Goal: Task Accomplishment & Management: Manage account settings

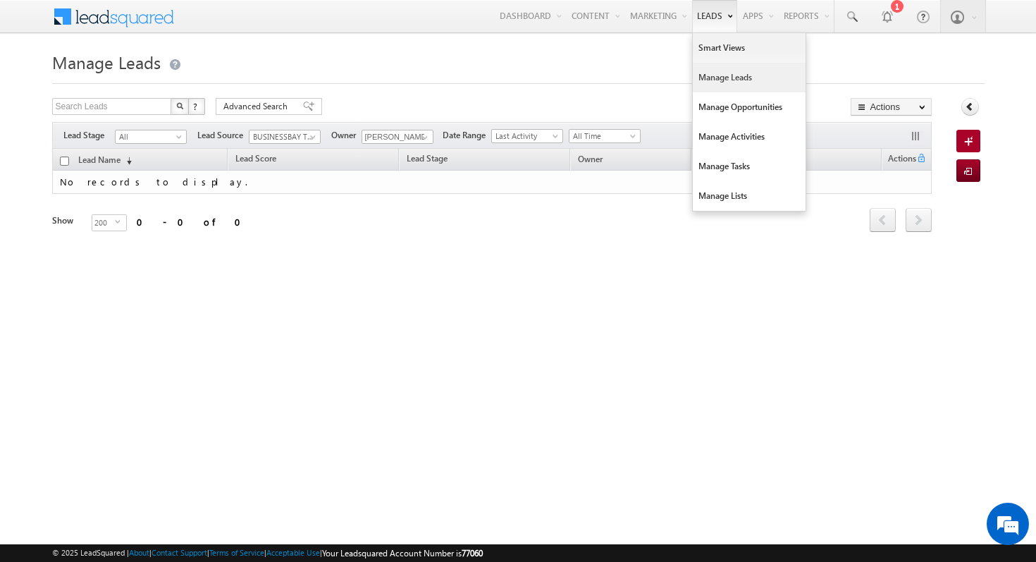
click at [710, 76] on link "Manage Leads" at bounding box center [749, 78] width 113 height 30
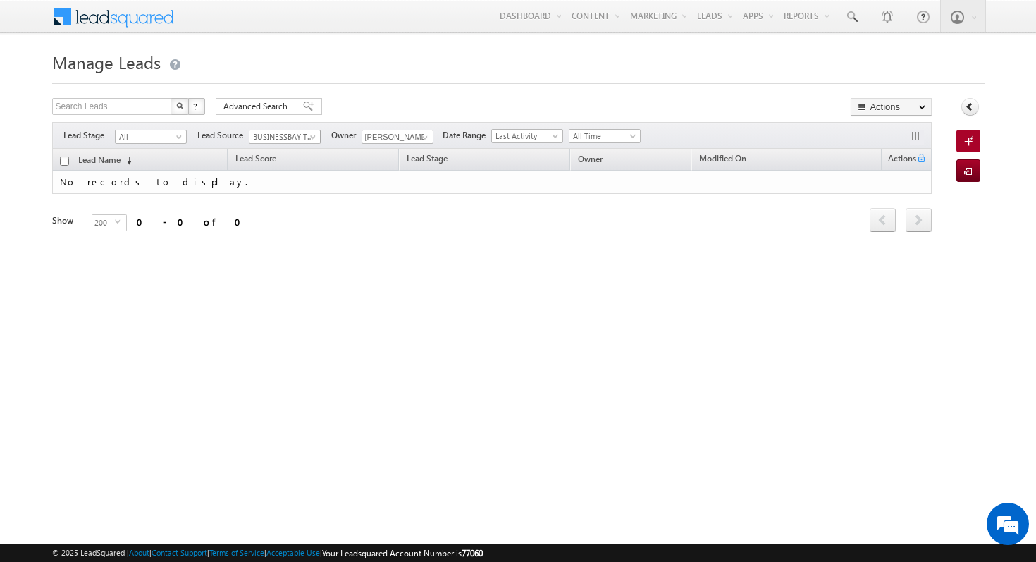
click at [309, 135] on span at bounding box center [314, 139] width 11 height 11
click at [293, 148] on link "All" at bounding box center [284, 151] width 71 height 13
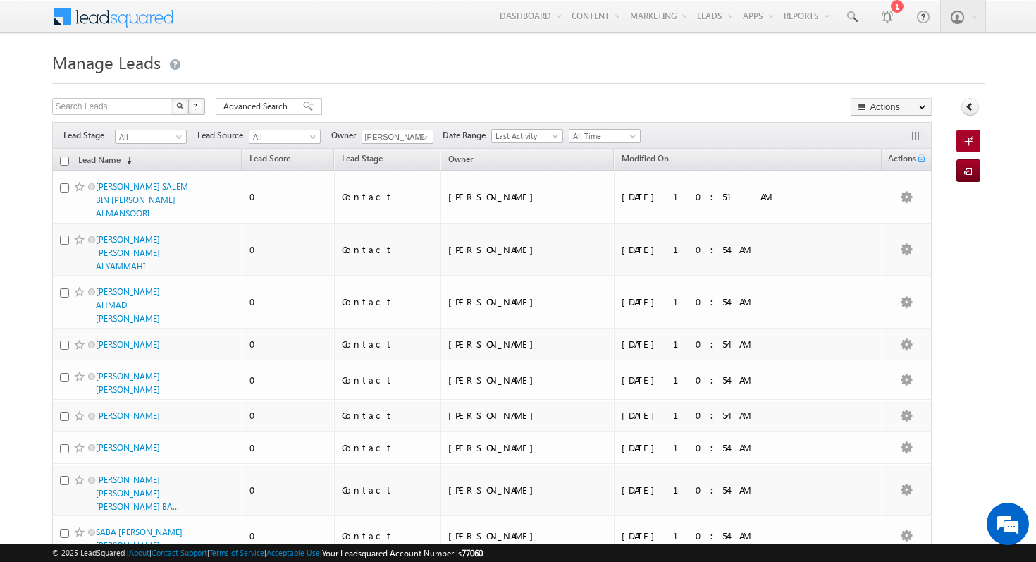
click at [63, 164] on input "checkbox" at bounding box center [64, 160] width 9 height 9
checkbox input "true"
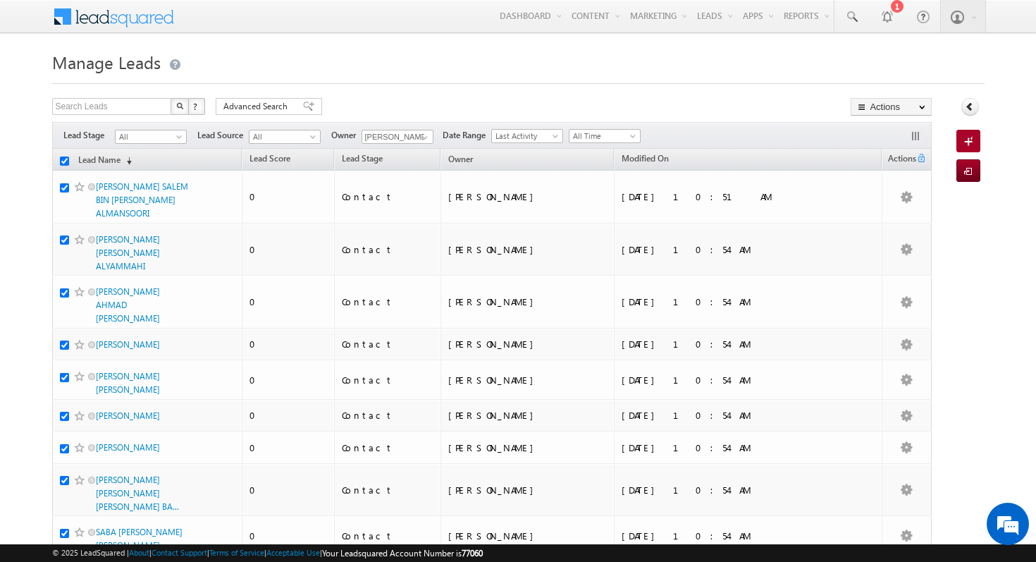
checkbox input "true"
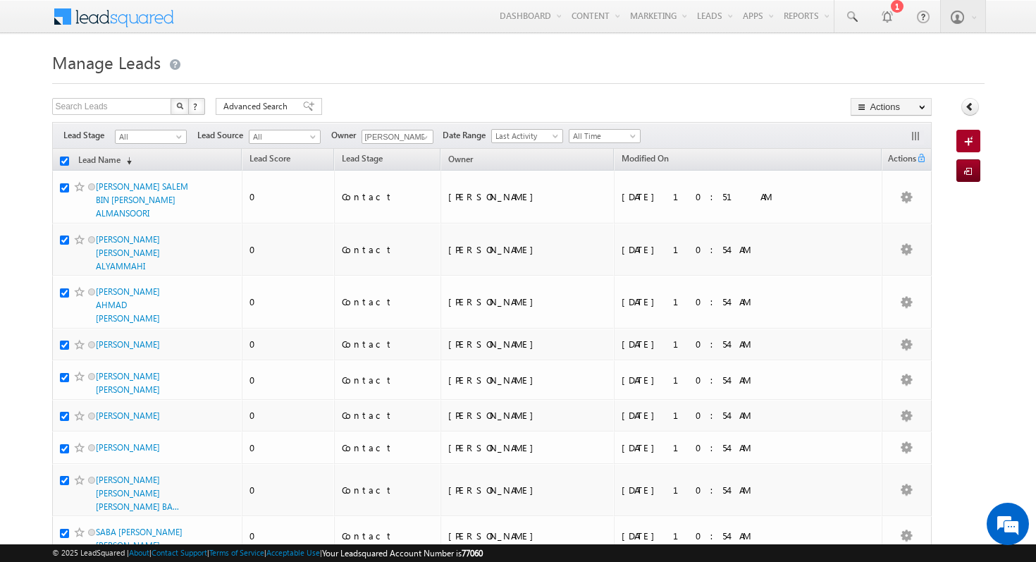
checkbox input "true"
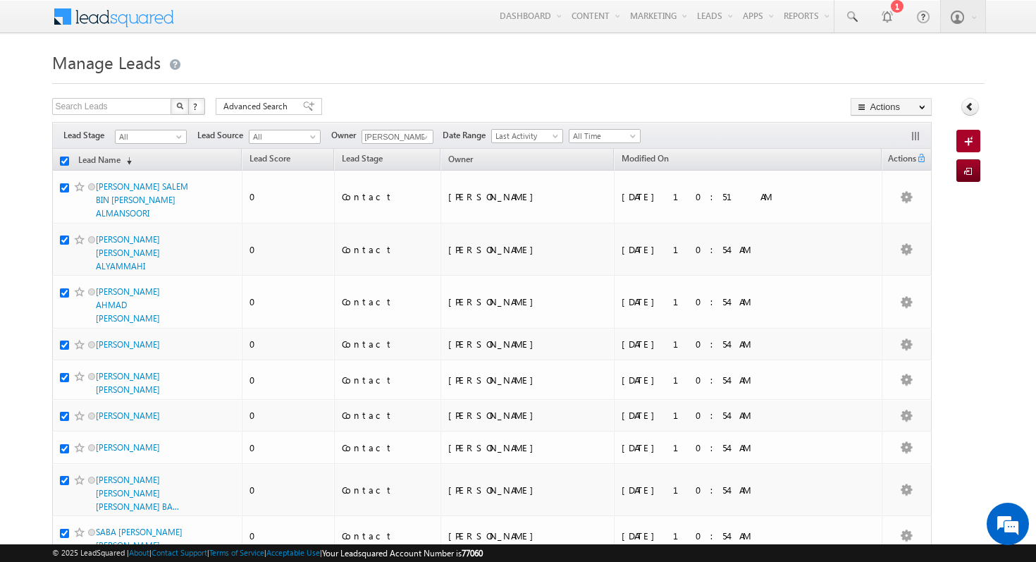
checkbox input "true"
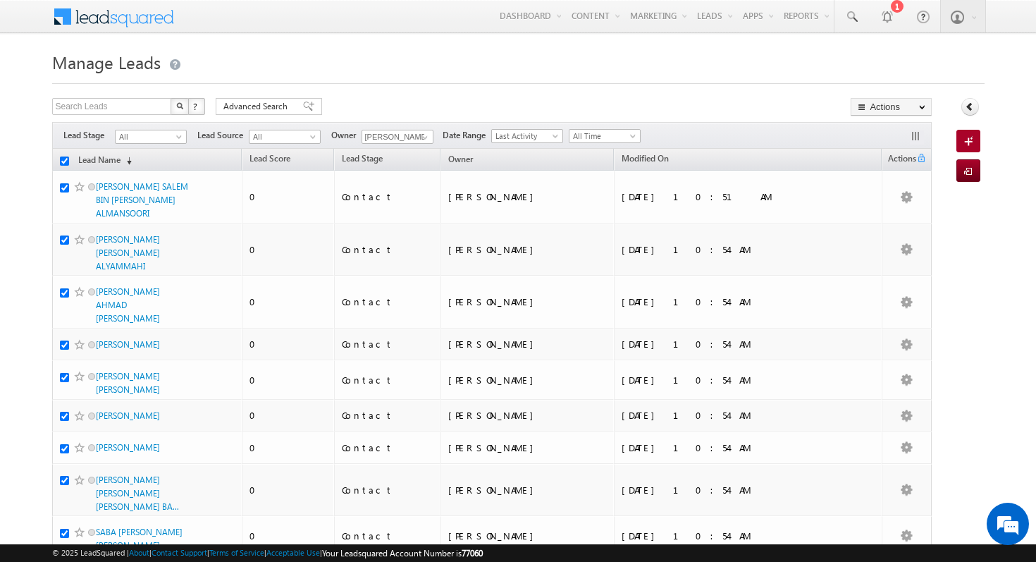
checkbox input "true"
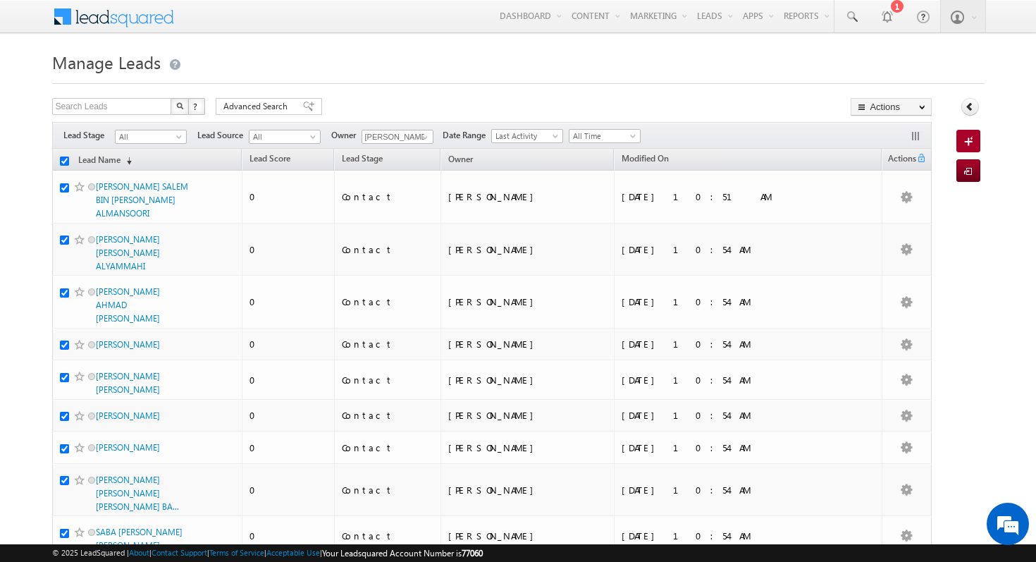
checkbox input "true"
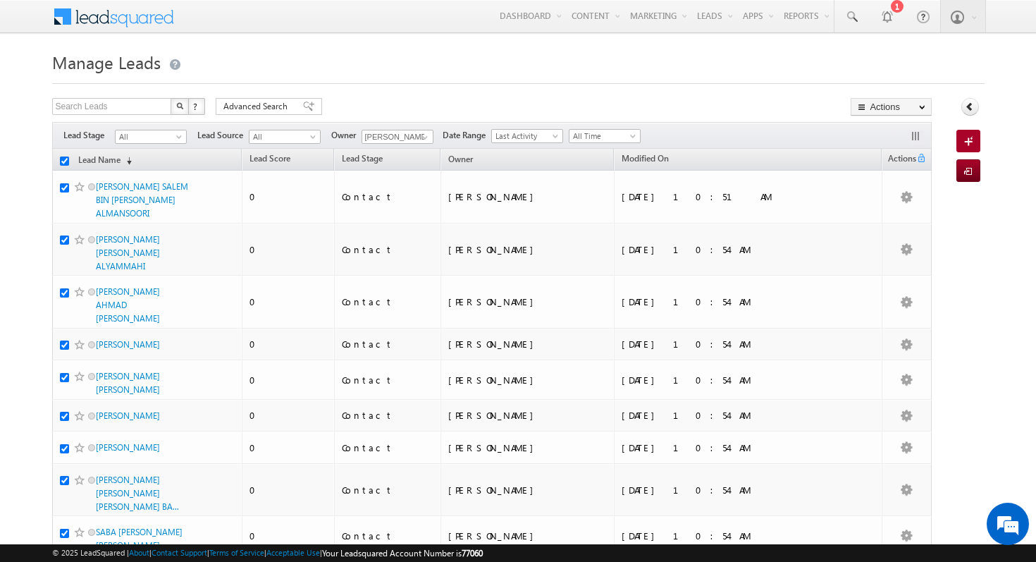
checkbox input "true"
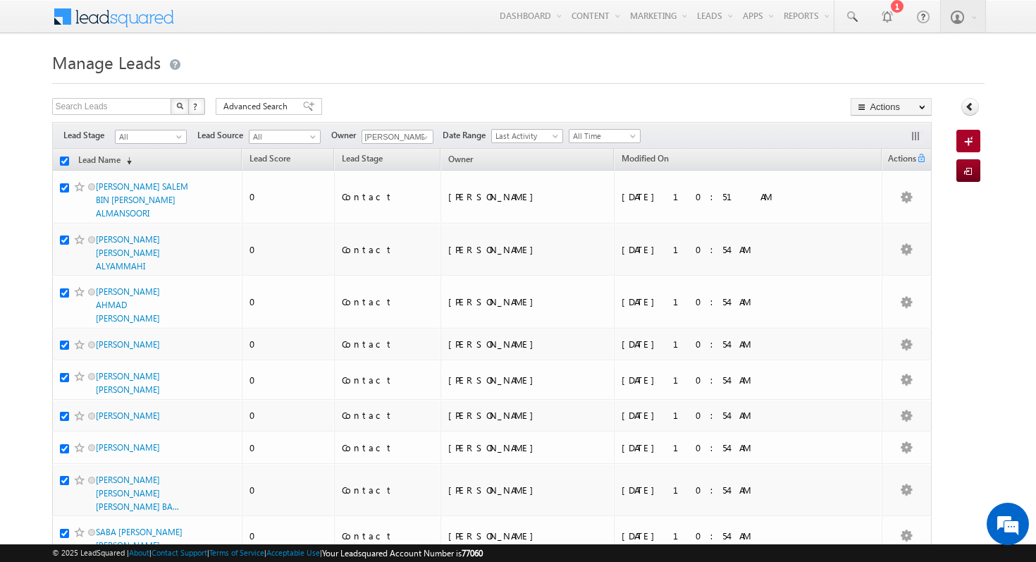
checkbox input "true"
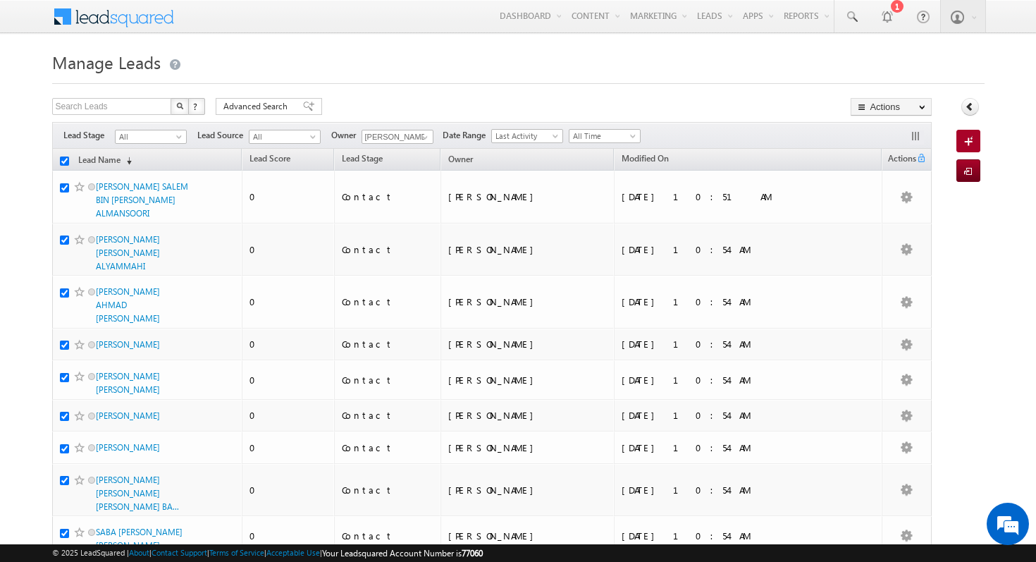
checkbox input "true"
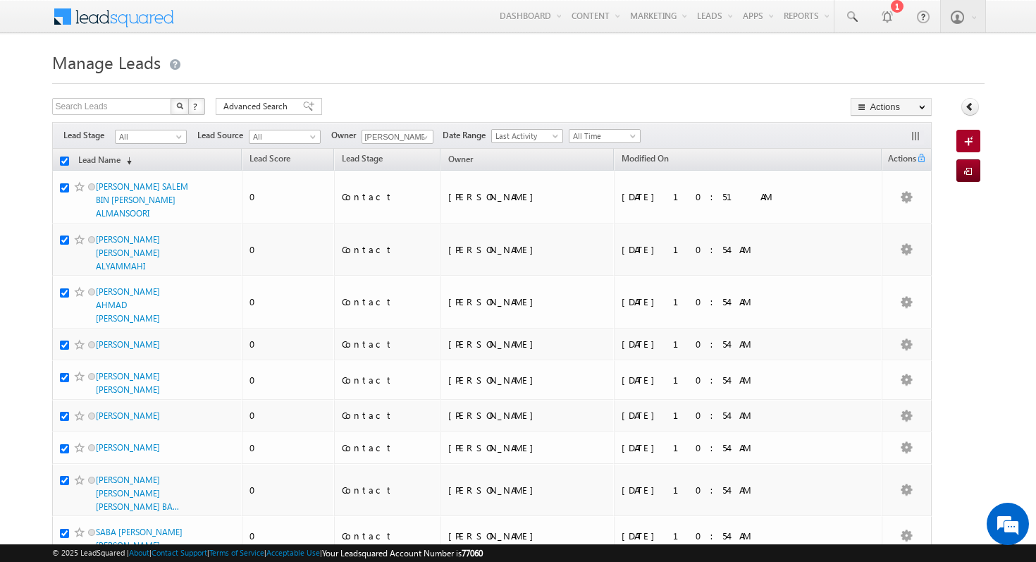
checkbox input "true"
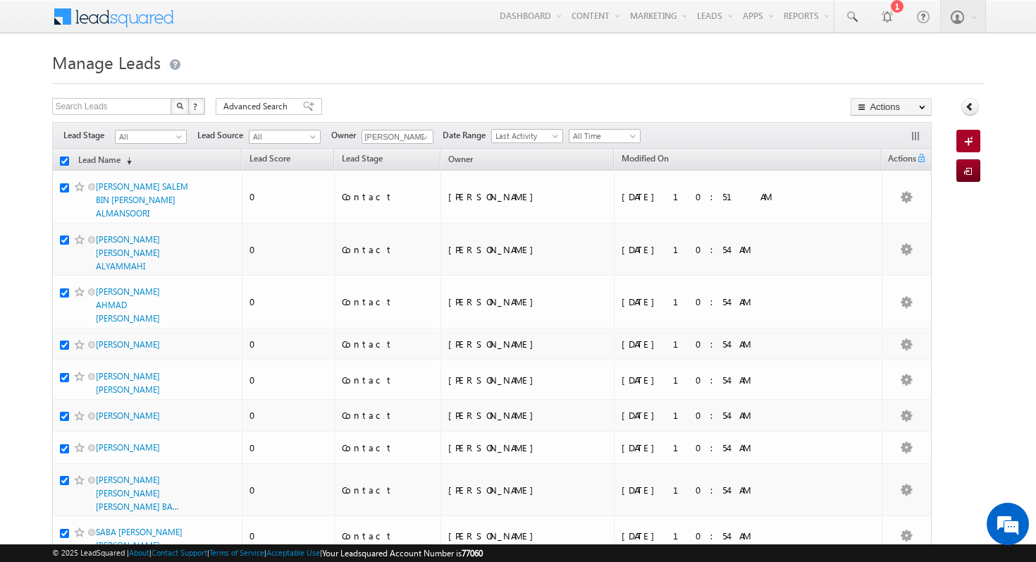
checkbox input "true"
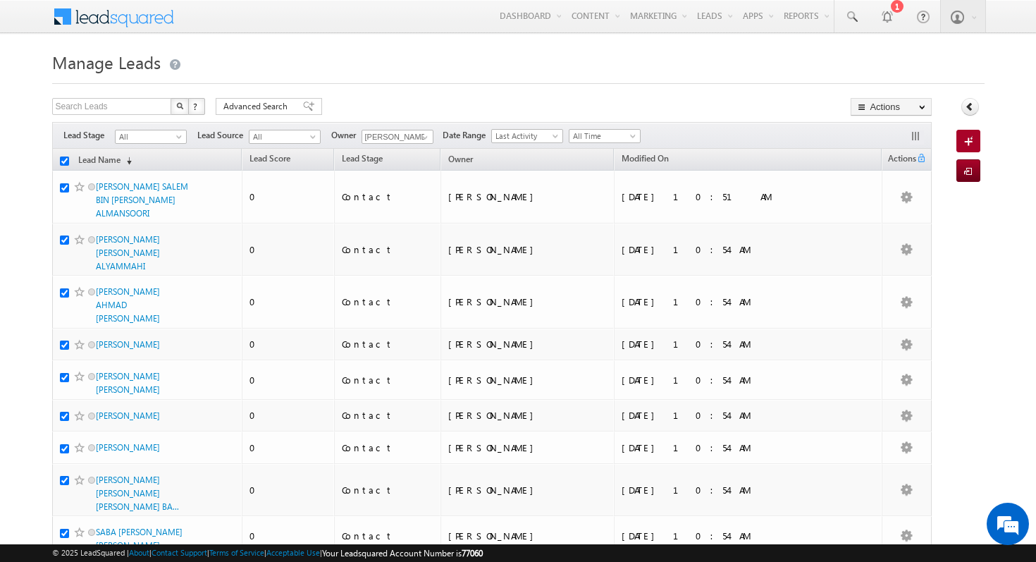
checkbox input "true"
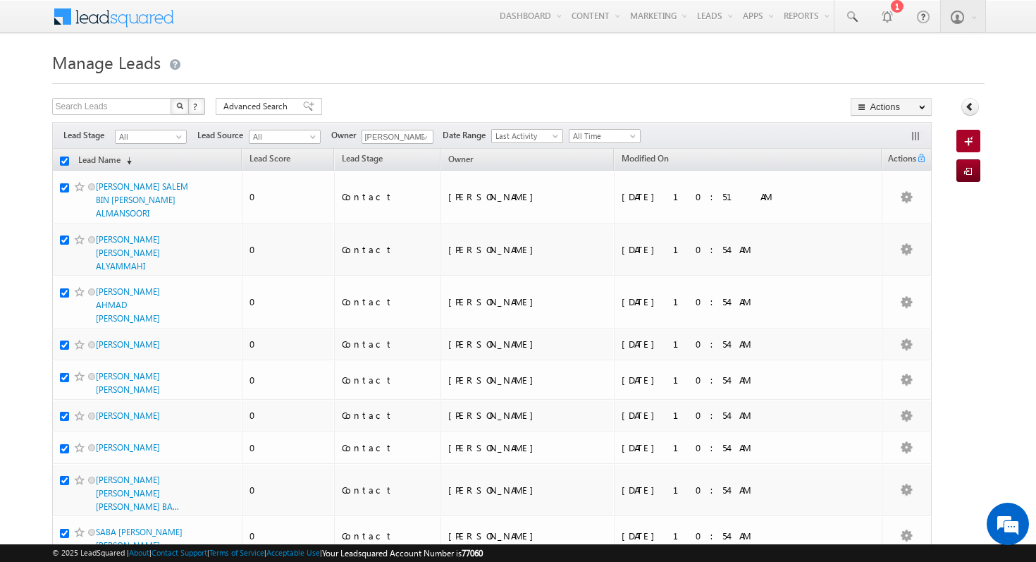
checkbox input "true"
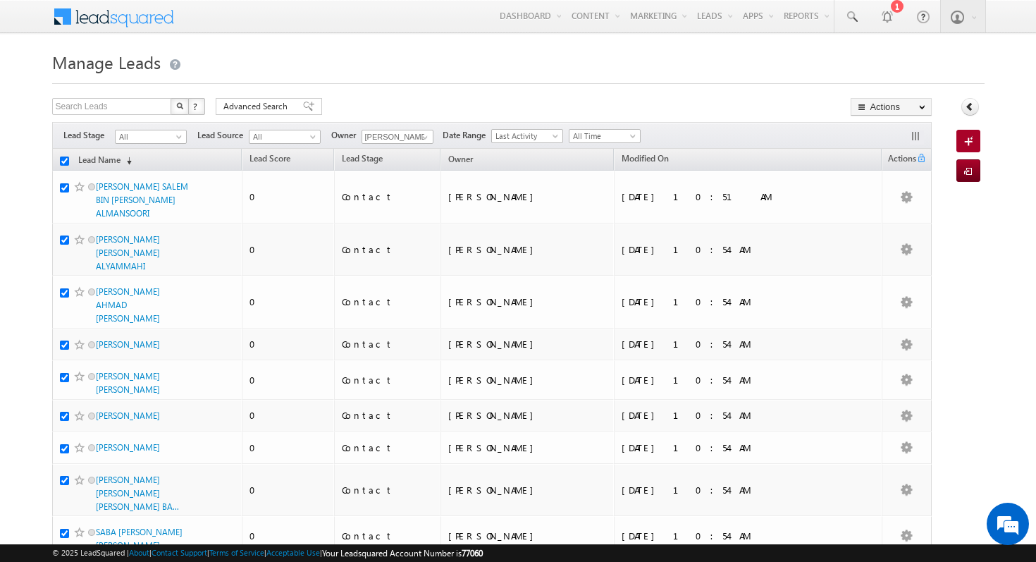
checkbox input "true"
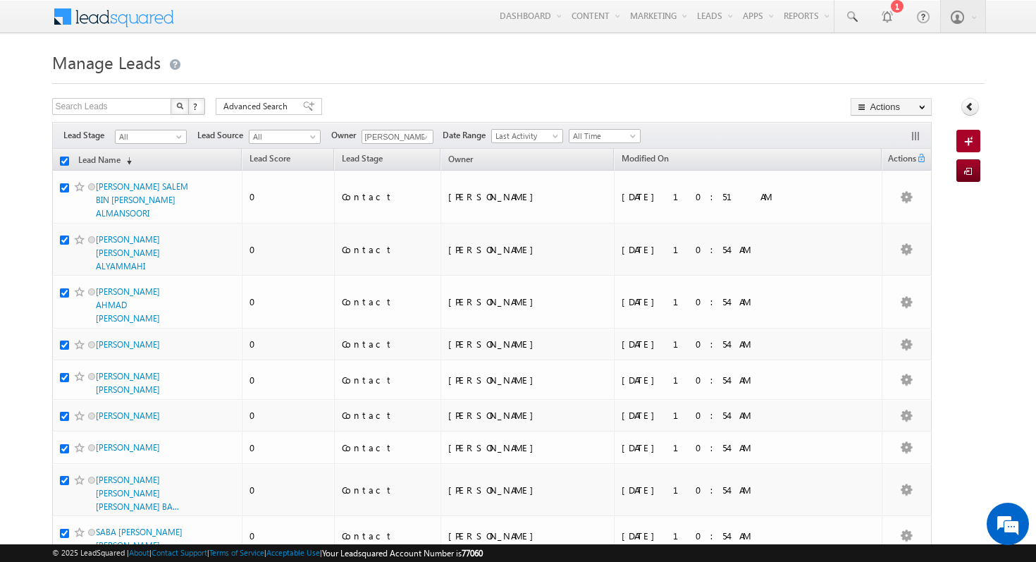
checkbox input "true"
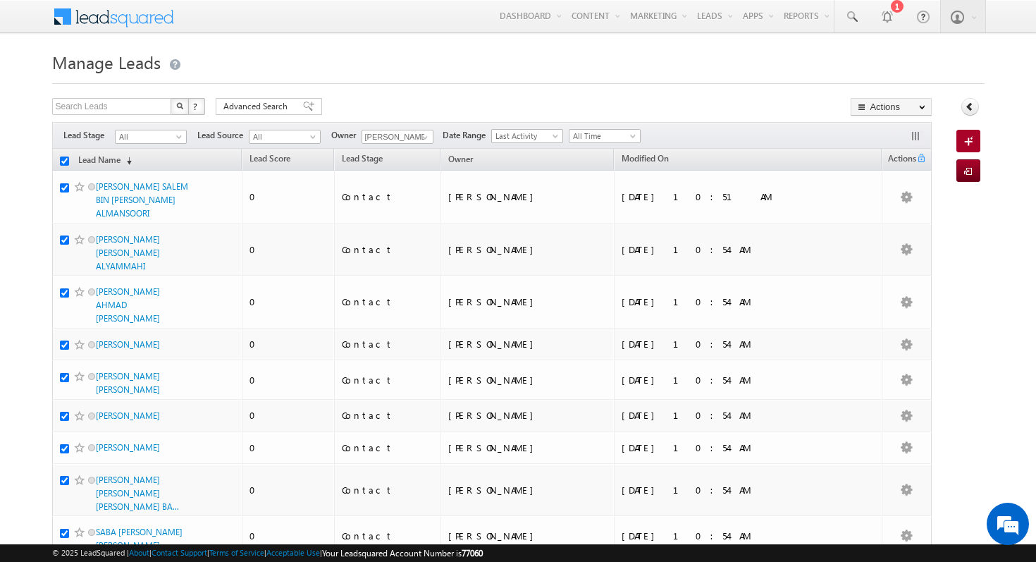
checkbox input "true"
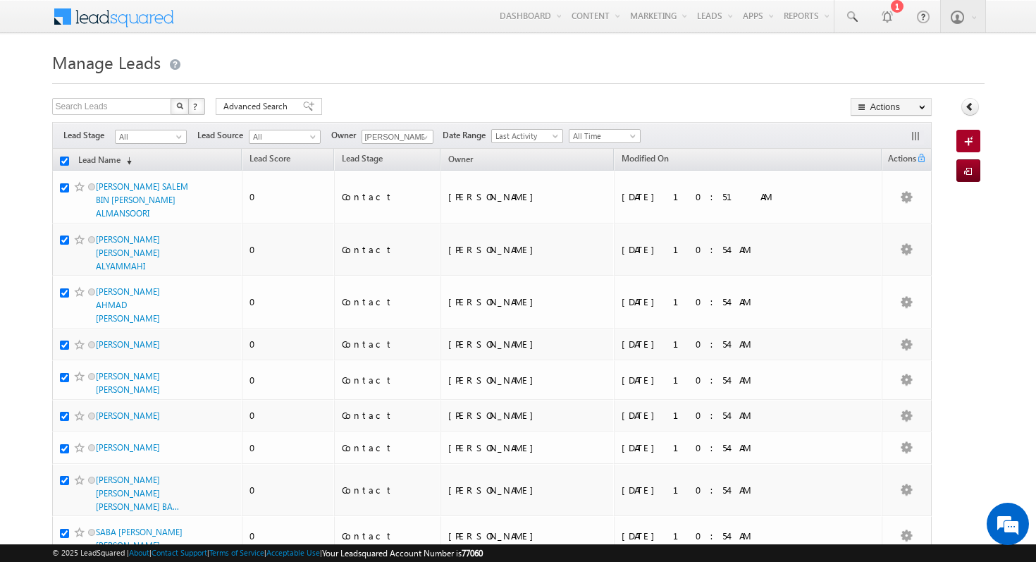
checkbox input "true"
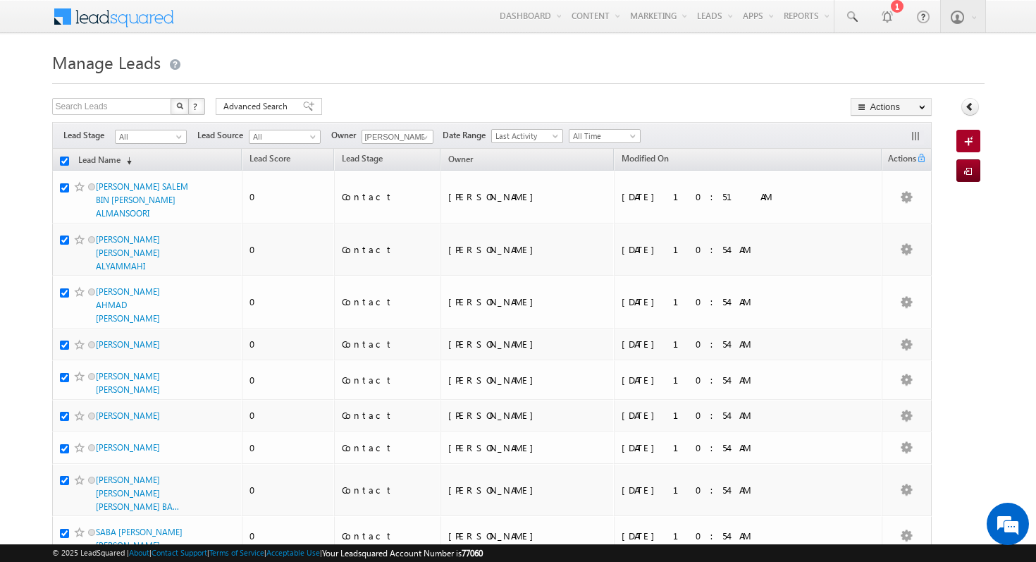
checkbox input "true"
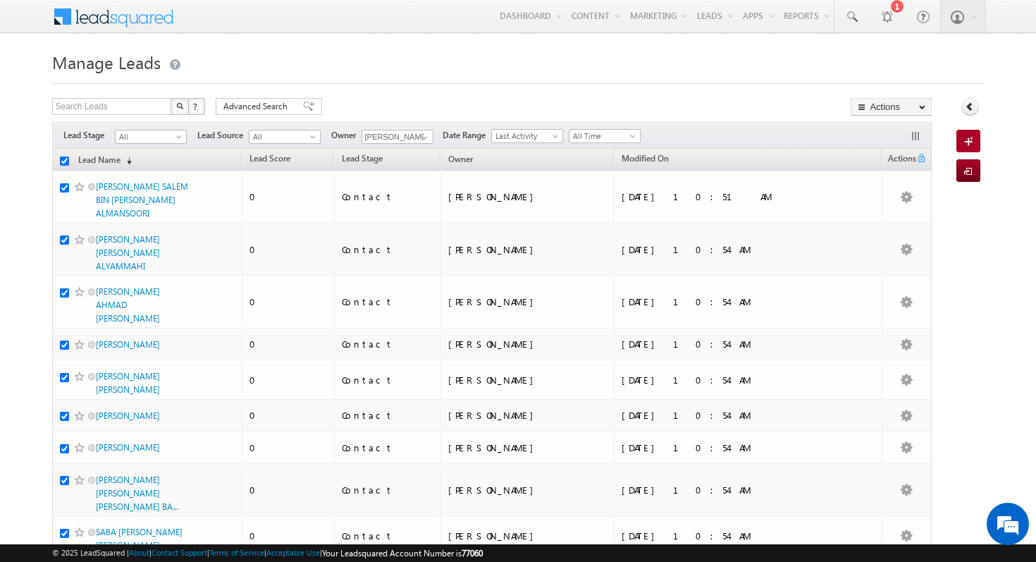
checkbox input "true"
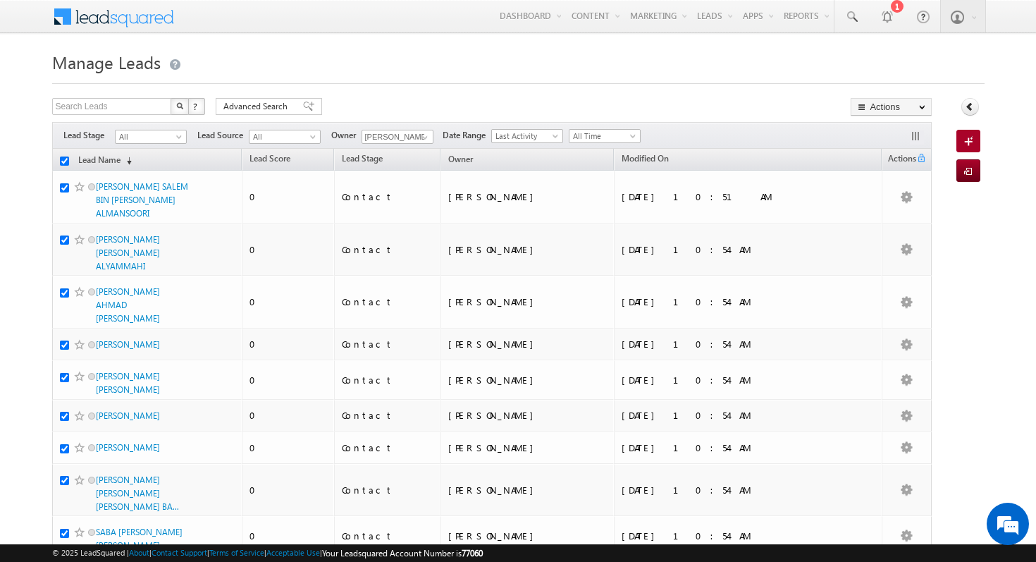
checkbox input "true"
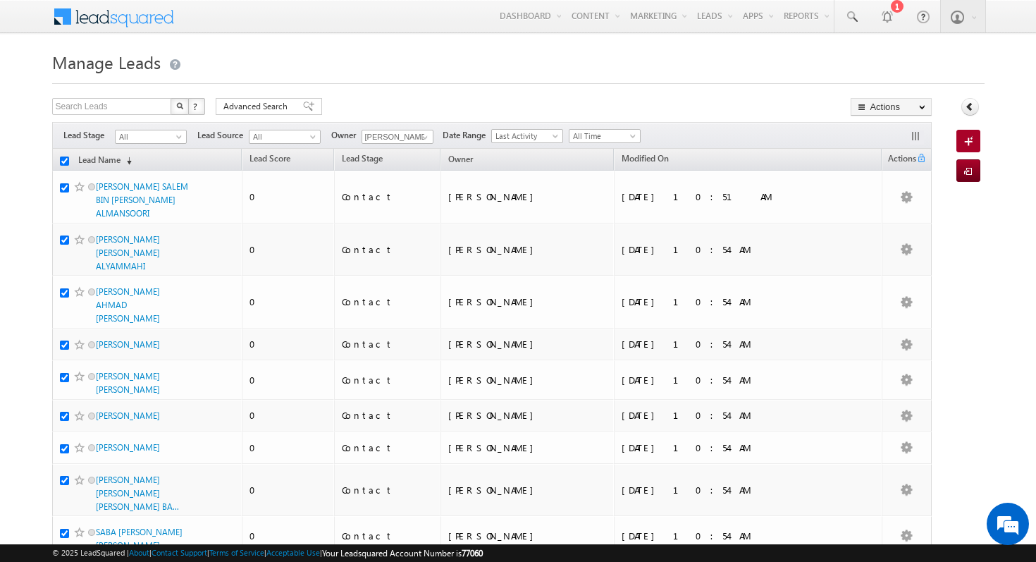
checkbox input "true"
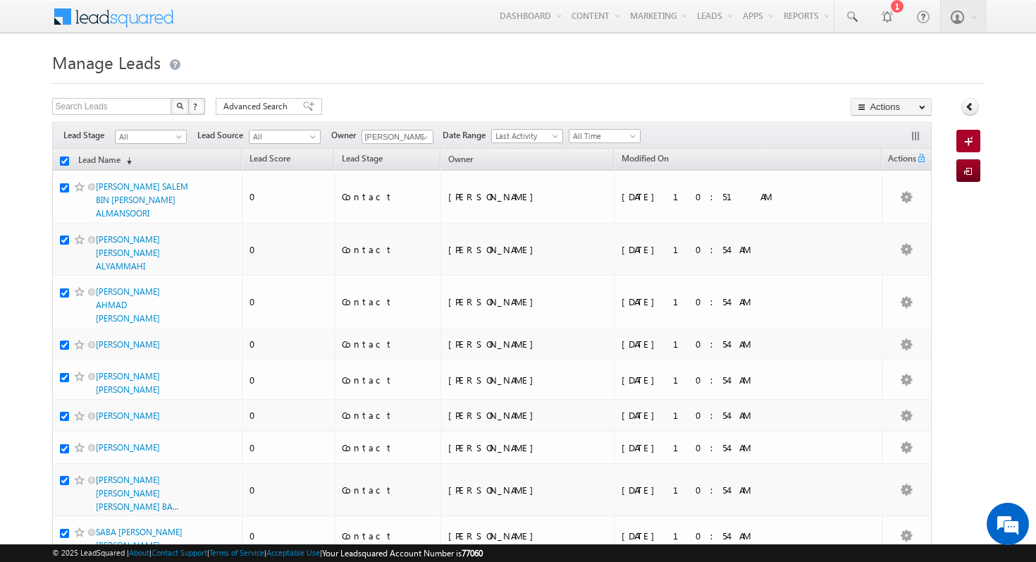
checkbox input "true"
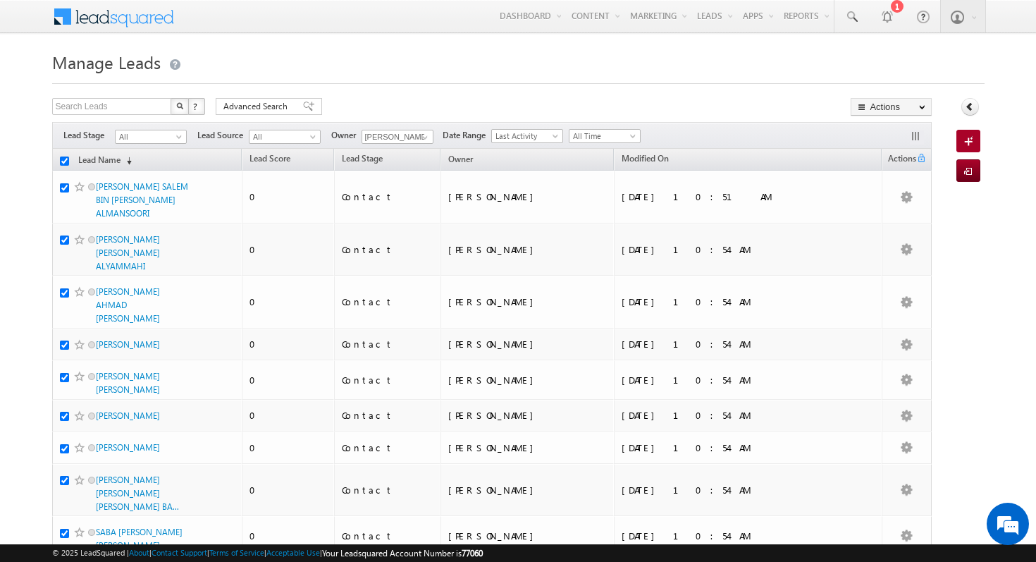
checkbox input "true"
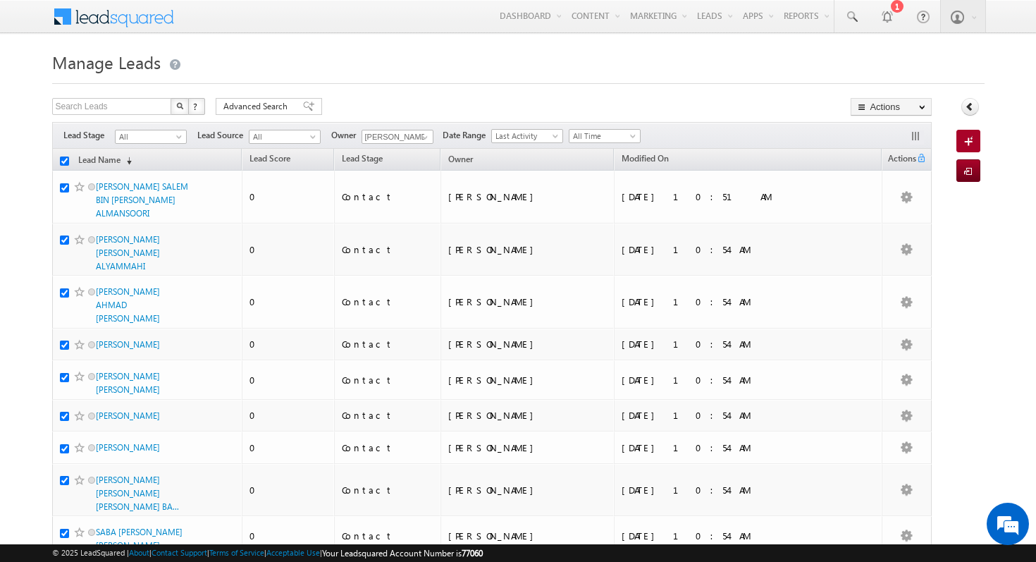
checkbox input "true"
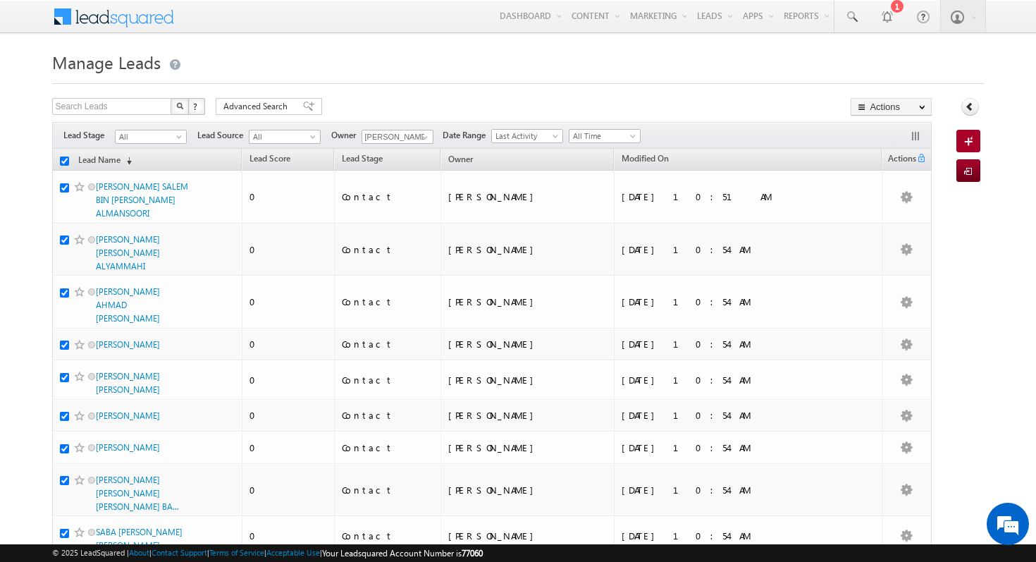
checkbox input "true"
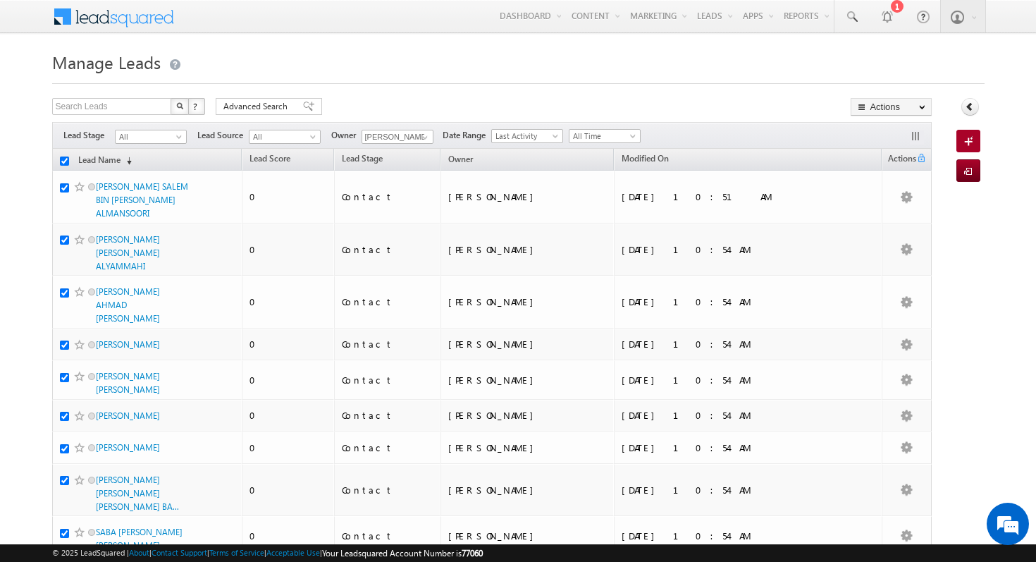
checkbox input "true"
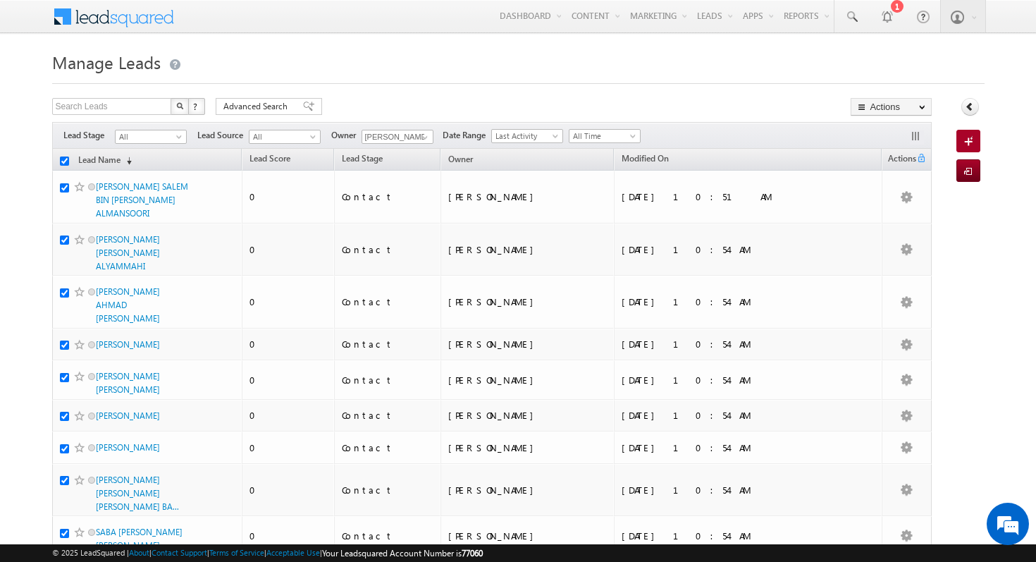
checkbox input "true"
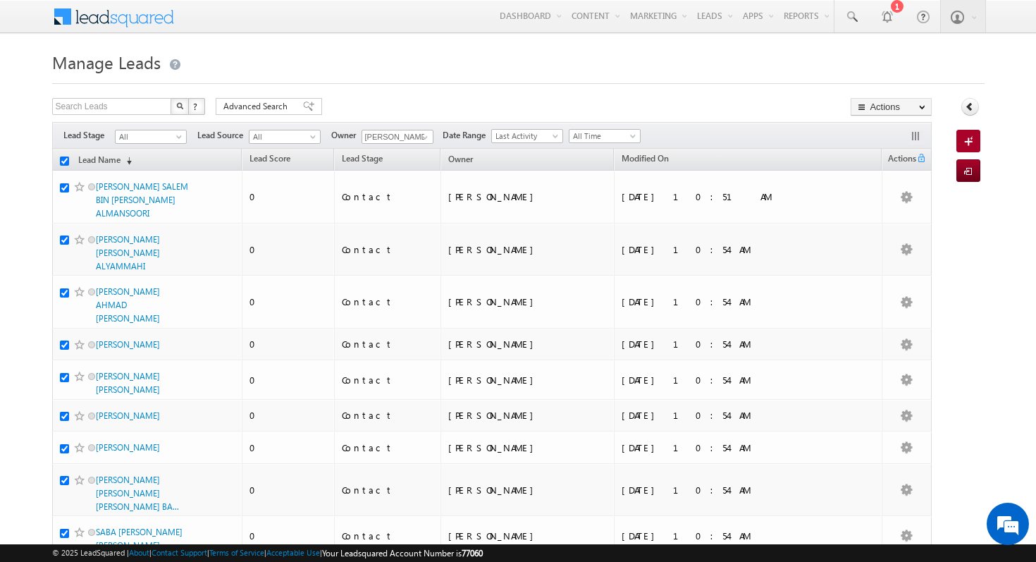
checkbox input "true"
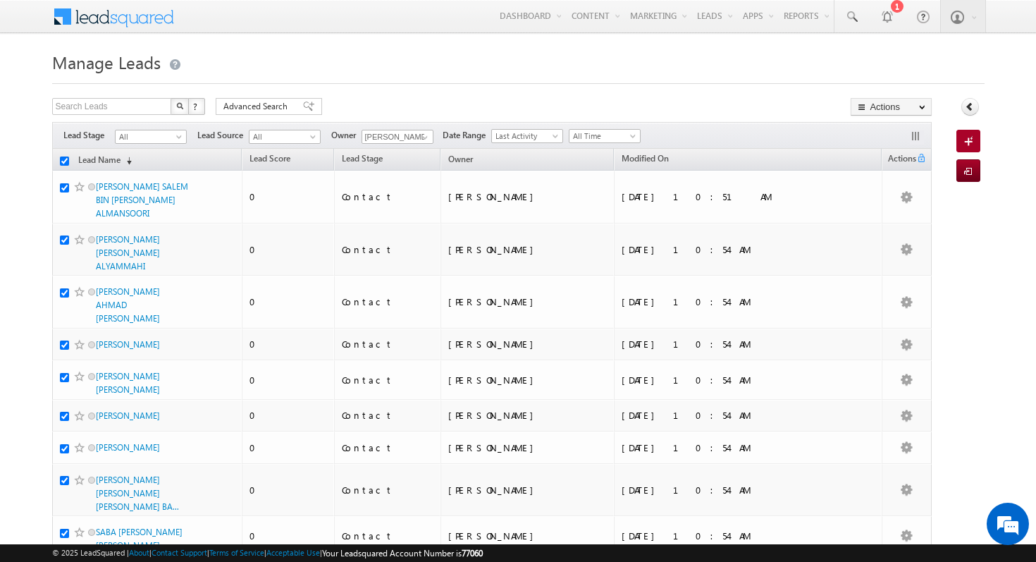
checkbox input "true"
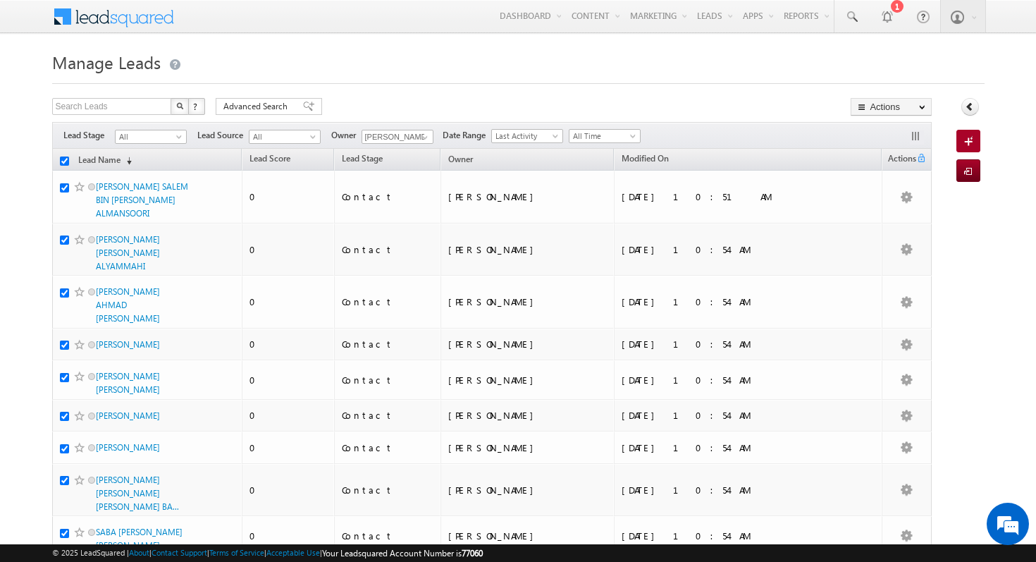
checkbox input "true"
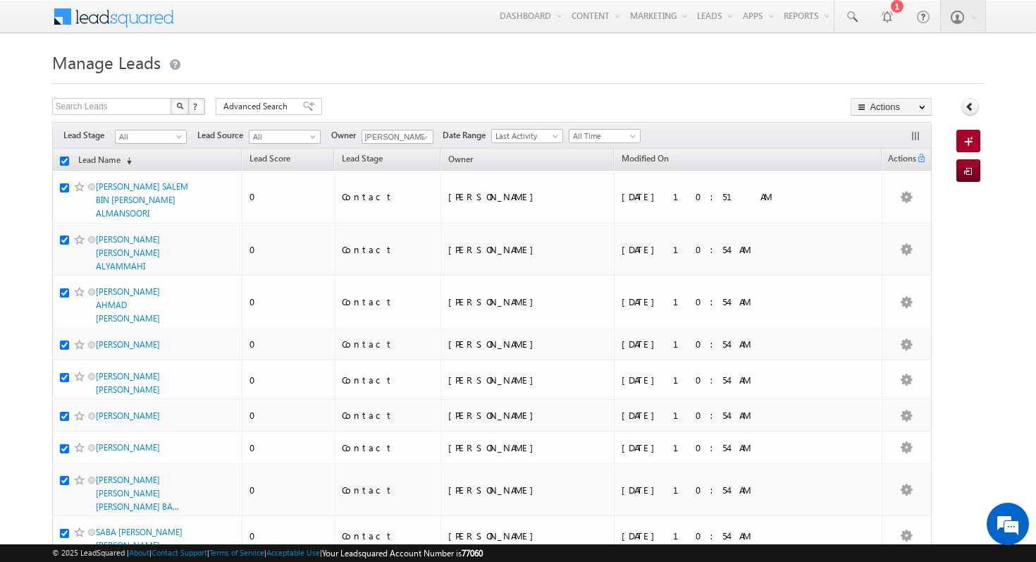
checkbox input "true"
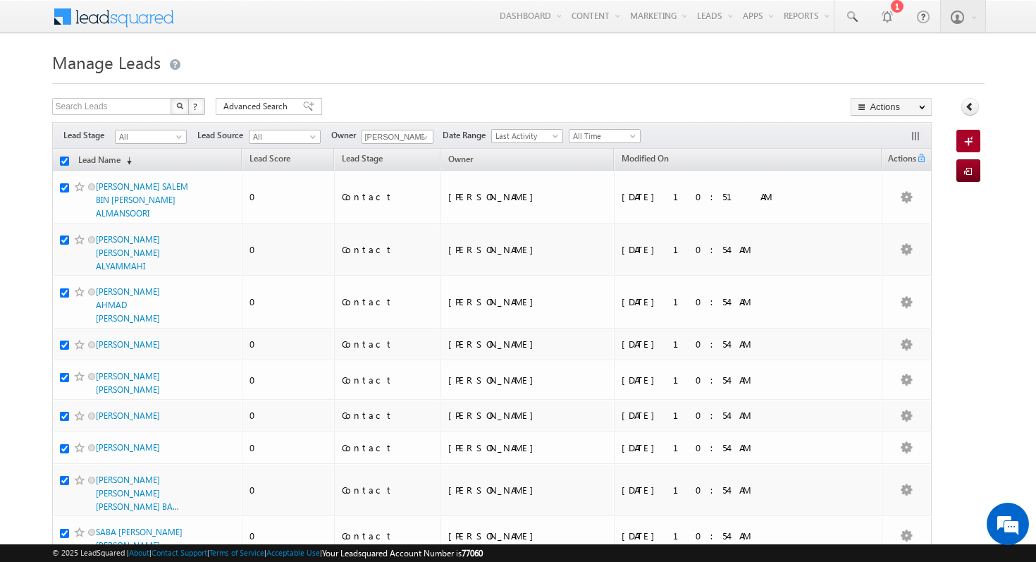
checkbox input "true"
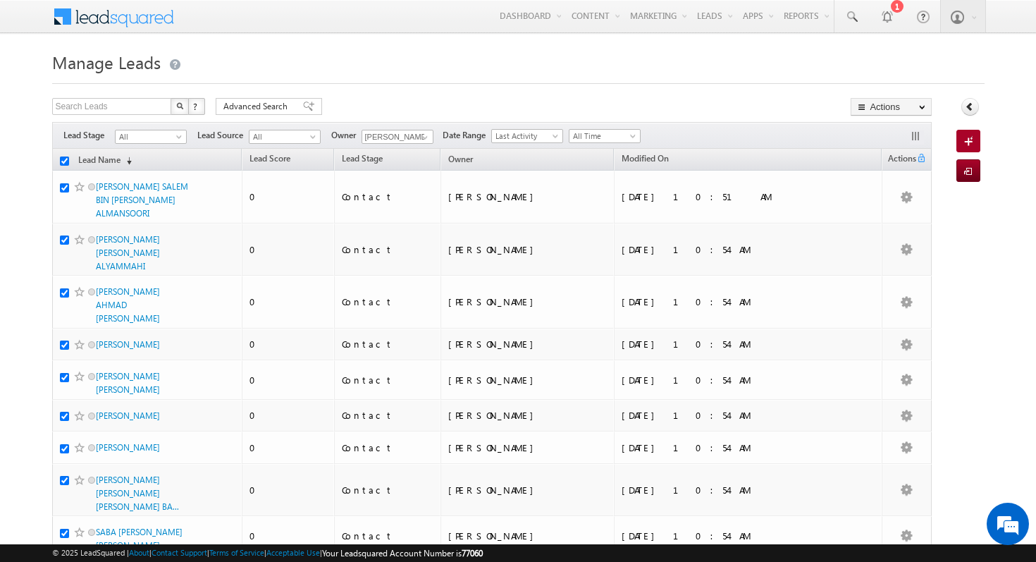
checkbox input "true"
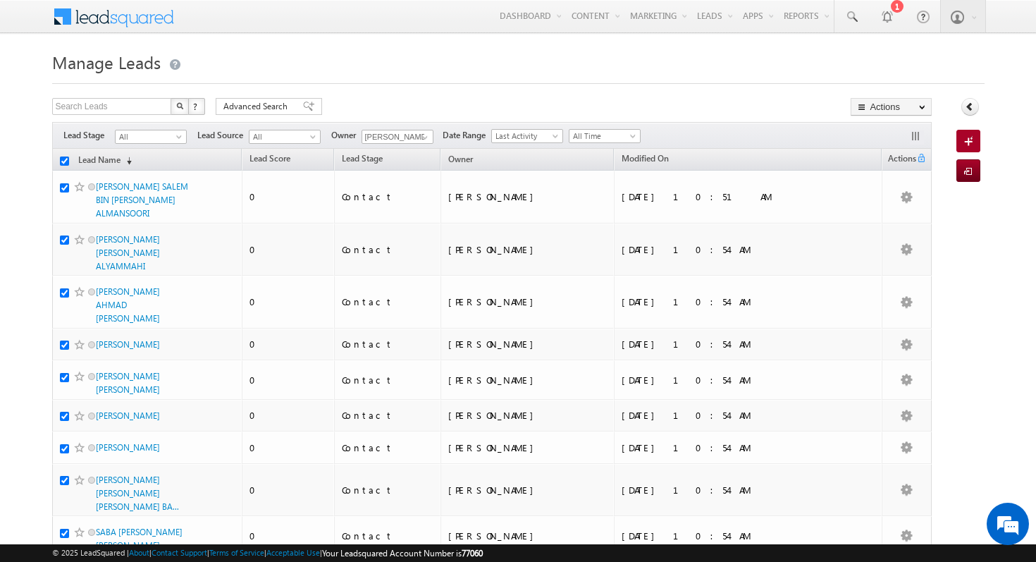
checkbox input "true"
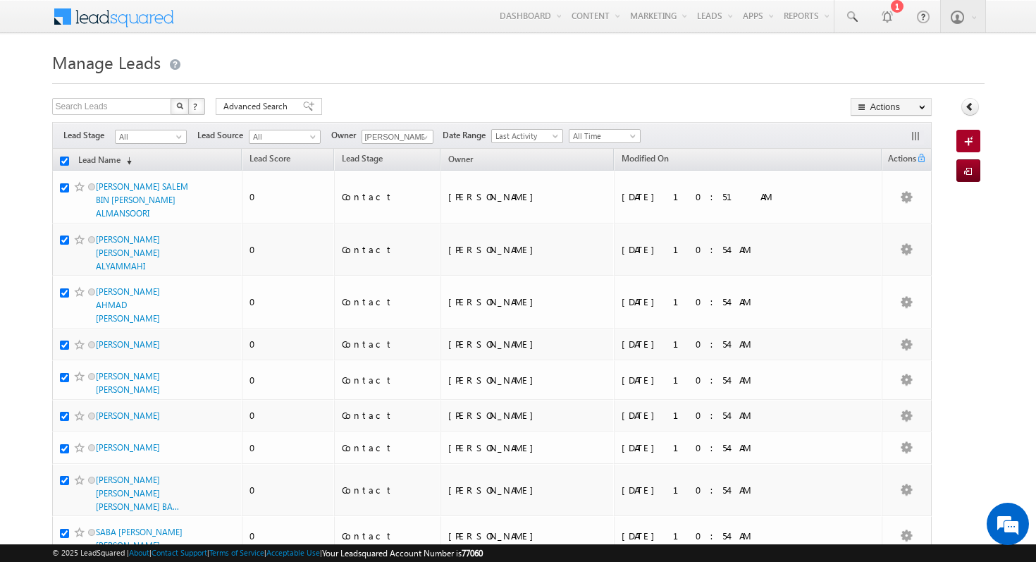
checkbox input "true"
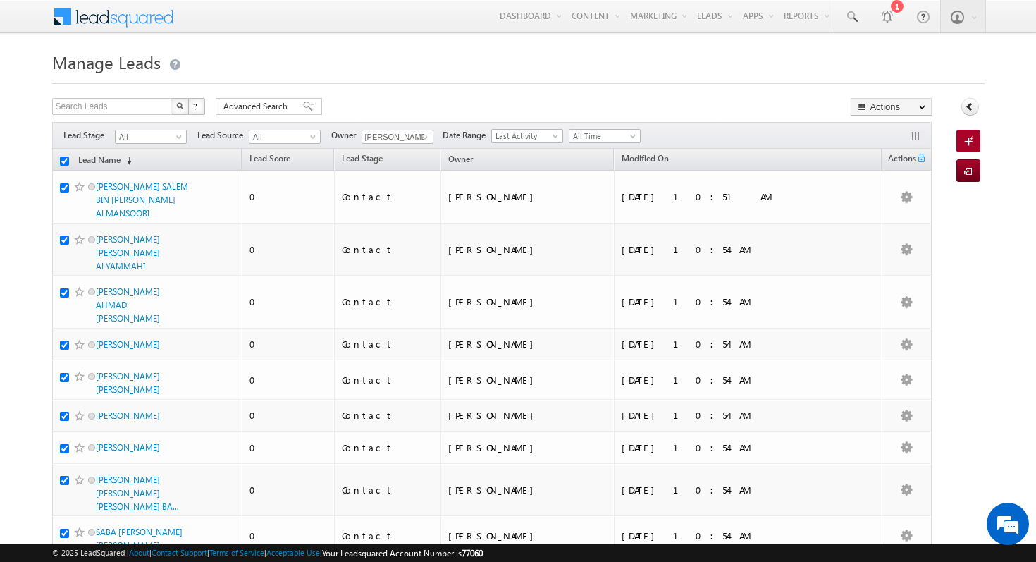
checkbox input "true"
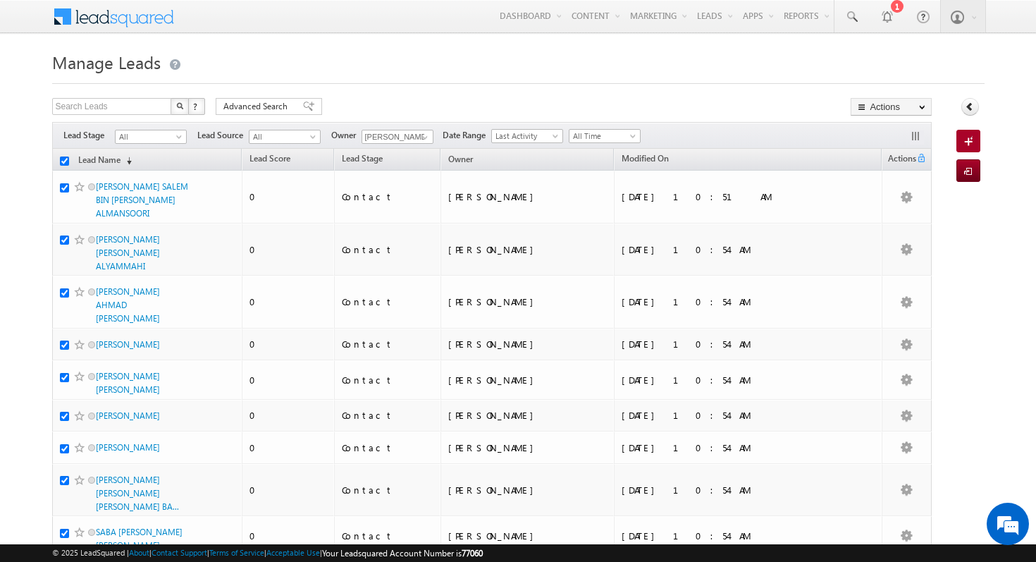
checkbox input "true"
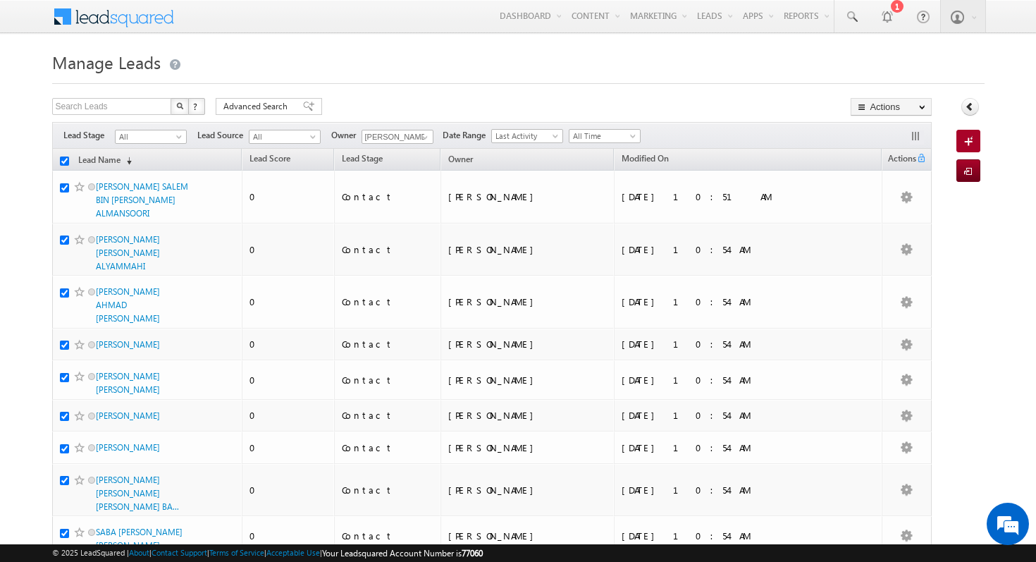
checkbox input "true"
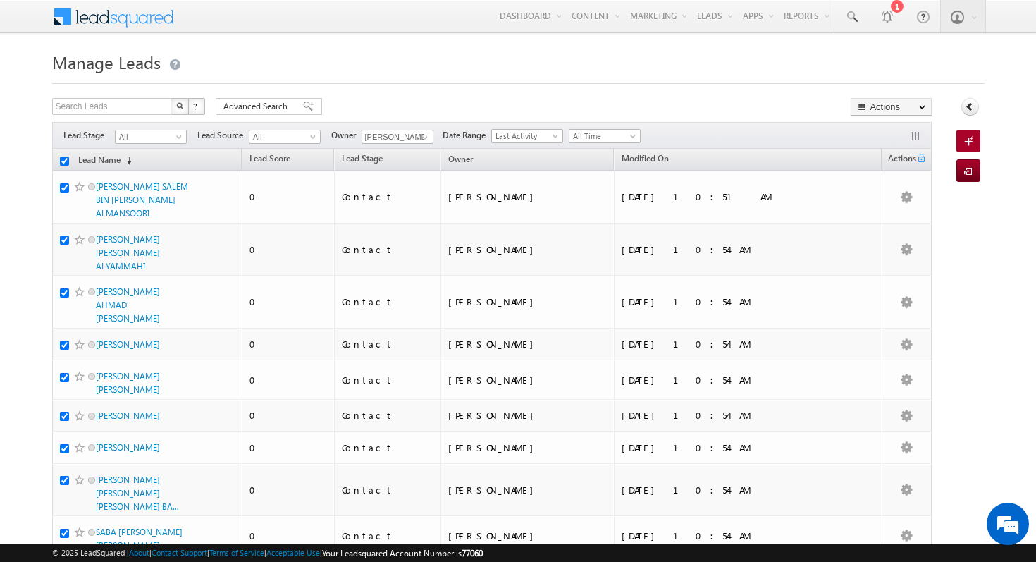
checkbox input "true"
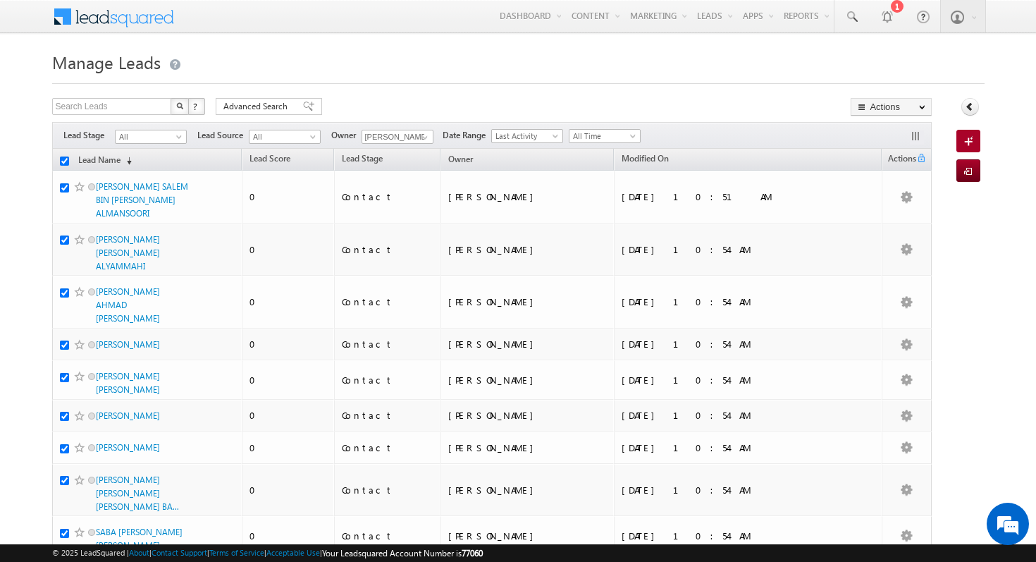
checkbox input "true"
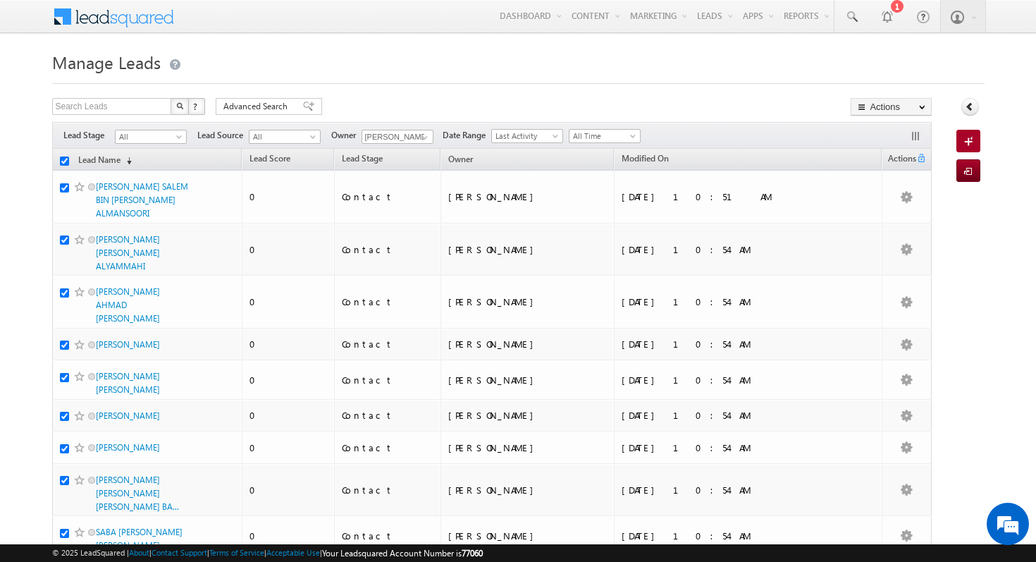
checkbox input "true"
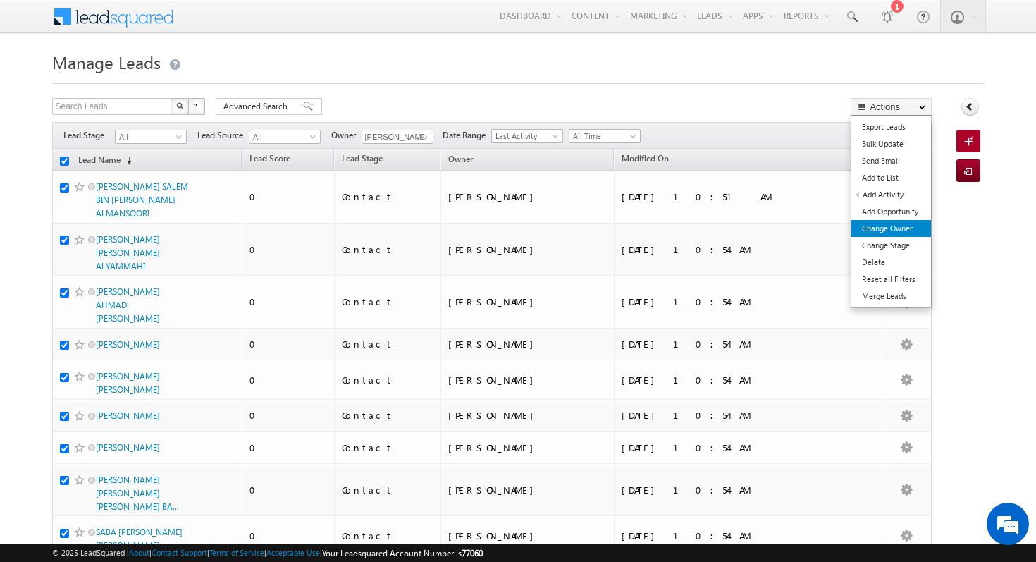
click at [901, 232] on link "Change Owner" at bounding box center [891, 228] width 80 height 17
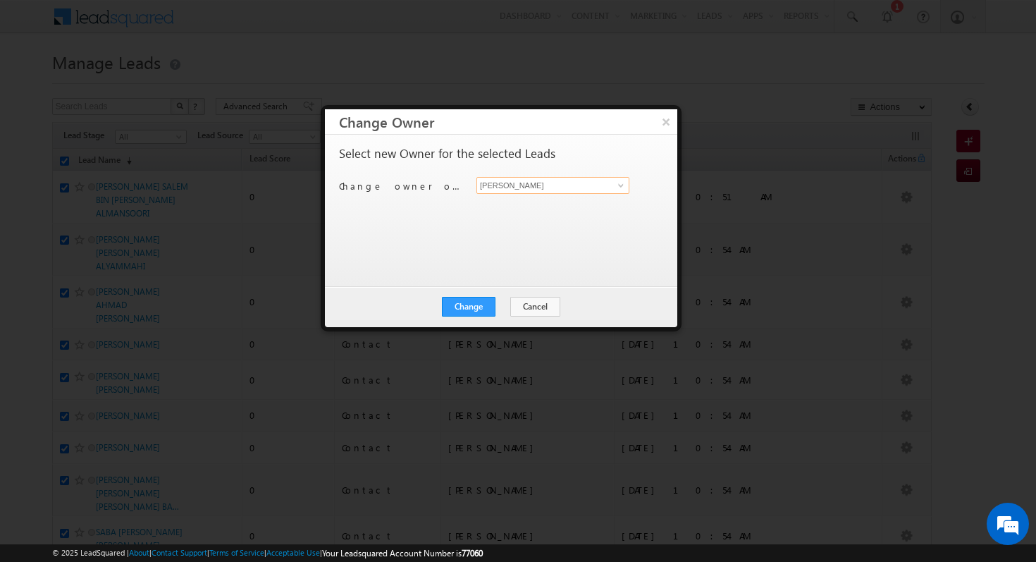
click at [579, 184] on input "[PERSON_NAME]" at bounding box center [552, 185] width 153 height 17
click at [620, 187] on span at bounding box center [620, 185] width 11 height 11
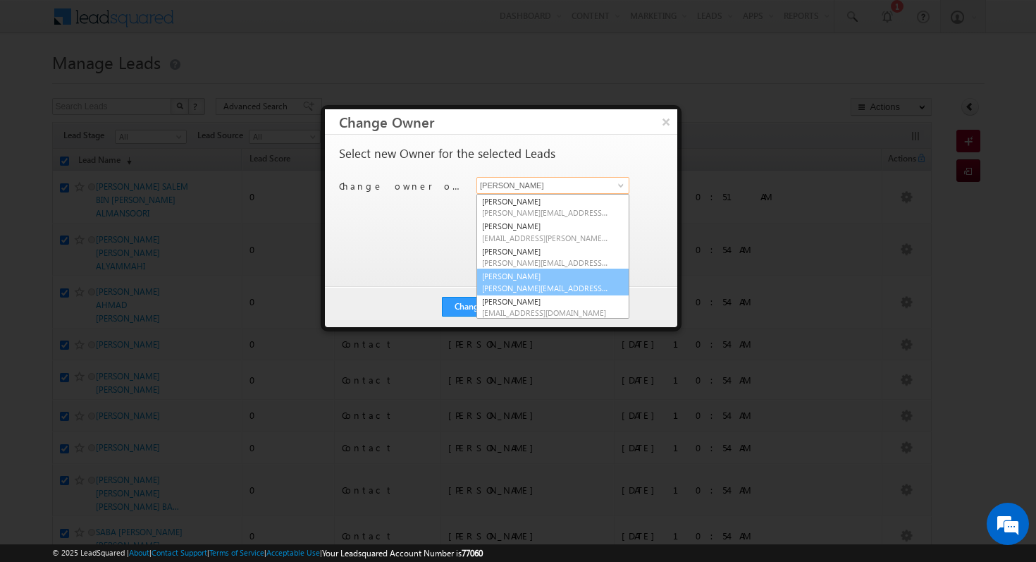
click at [551, 287] on span "[PERSON_NAME][EMAIL_ADDRESS][PERSON_NAME][DOMAIN_NAME]" at bounding box center [545, 288] width 127 height 11
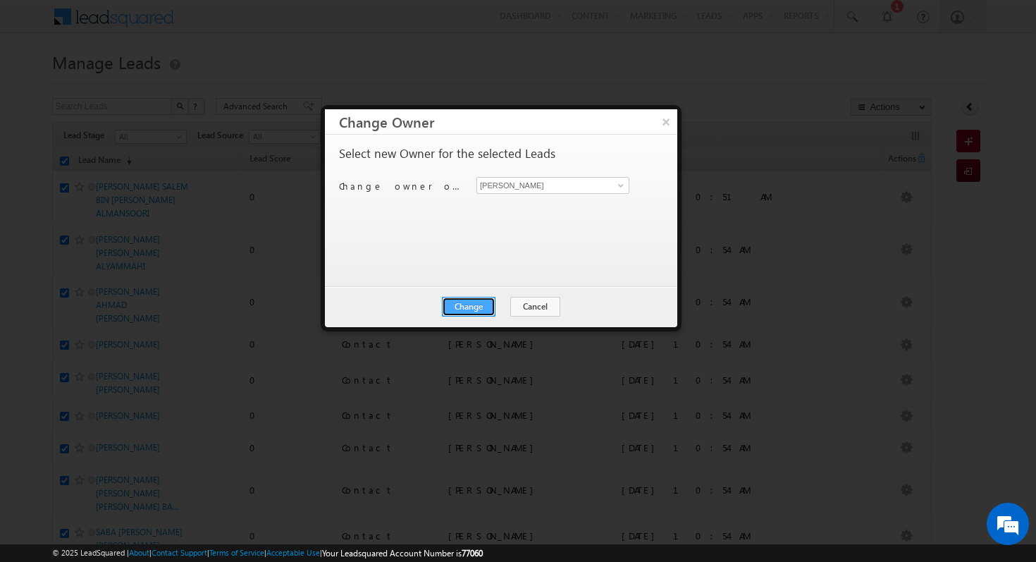
click at [463, 307] on button "Change" at bounding box center [469, 307] width 54 height 20
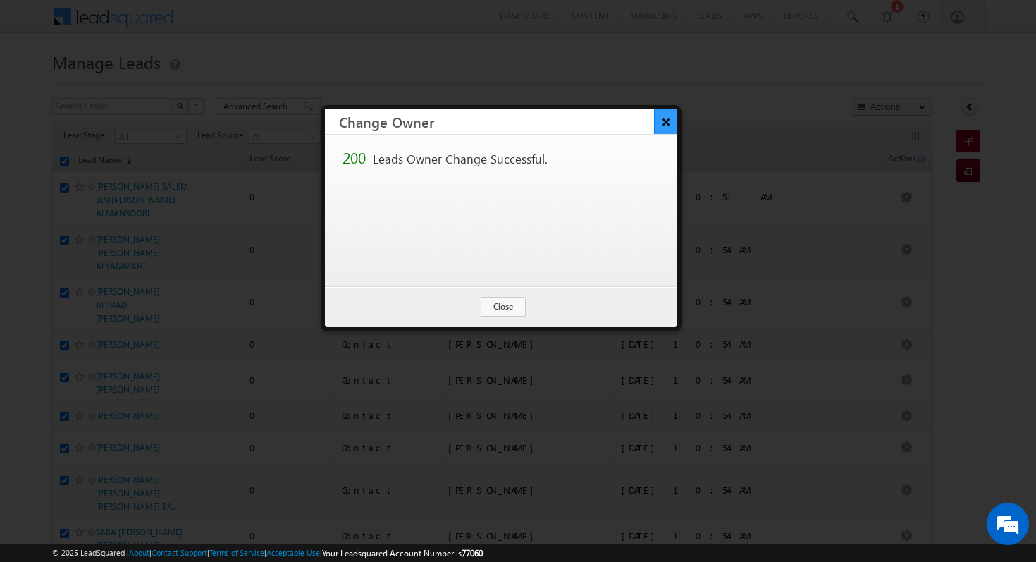
click at [667, 120] on button "×" at bounding box center [665, 121] width 23 height 25
